Goal: Navigation & Orientation: Find specific page/section

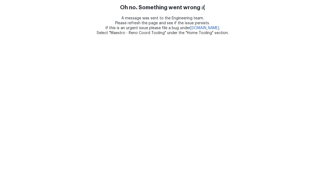
click at [207, 28] on link "[DOMAIN_NAME]" at bounding box center [205, 28] width 29 height 4
click at [216, 27] on link "[DOMAIN_NAME]" at bounding box center [205, 28] width 29 height 4
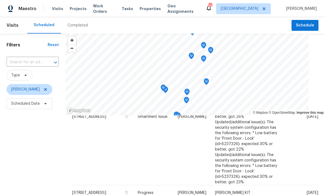
scroll to position [291, 0]
